Goal: Find specific page/section: Find specific page/section

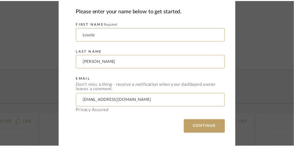
scroll to position [181, 0]
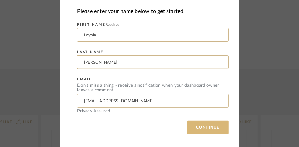
click at [223, 127] on button "CONTINUE" at bounding box center [208, 128] width 42 height 14
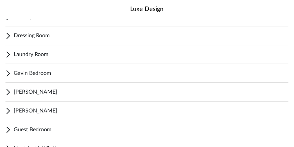
scroll to position [431, 0]
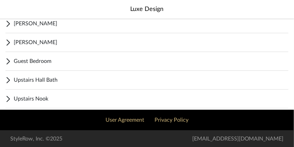
click at [31, 101] on span "Upstairs Nook" at bounding box center [151, 99] width 275 height 8
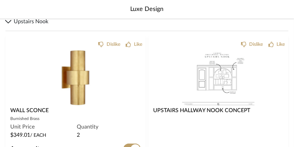
scroll to position [508, 0]
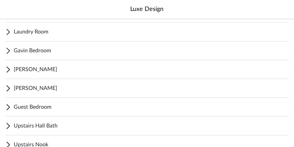
scroll to position [385, 0]
